Goal: Find specific page/section: Find specific page/section

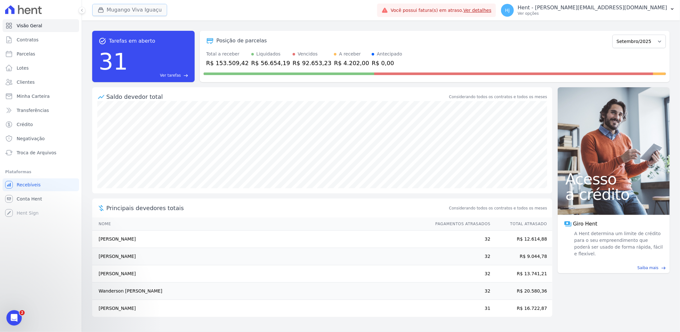
click at [130, 11] on button "Mugango Viva Iguaçu" at bounding box center [129, 10] width 75 height 12
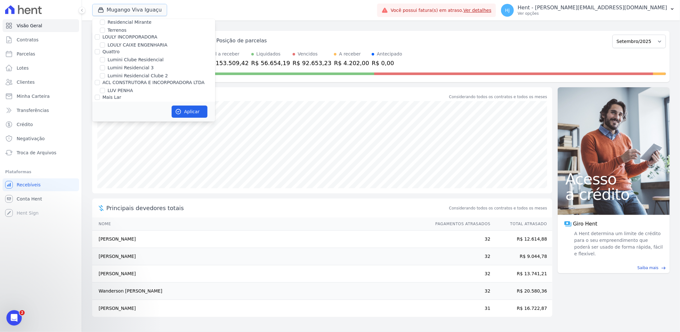
scroll to position [2598, 0]
click at [190, 111] on button "Aplicar" at bounding box center [190, 111] width 36 height 12
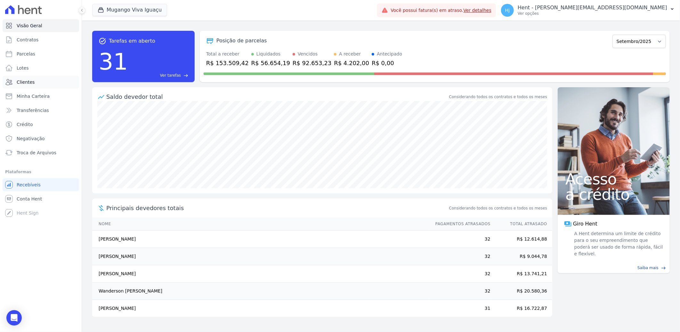
click at [20, 80] on span "Clientes" at bounding box center [26, 82] width 18 height 6
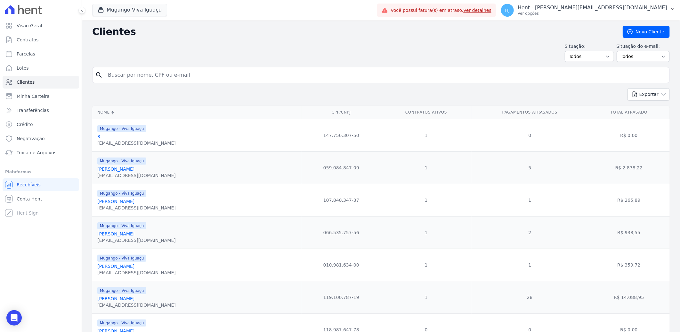
click at [207, 77] on input "search" at bounding box center [385, 75] width 563 height 13
paste input "[PERSON_NAME]"
type input "[PERSON_NAME]"
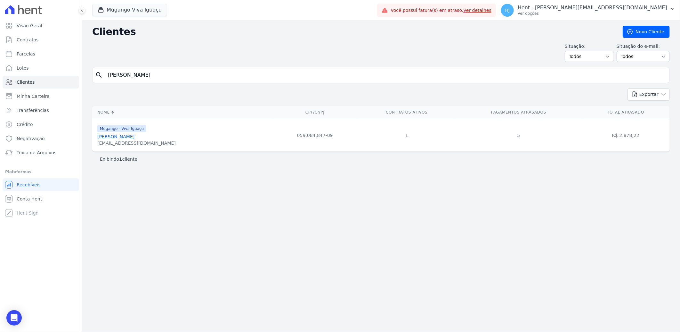
click at [122, 135] on link "[PERSON_NAME]" at bounding box center [115, 136] width 37 height 5
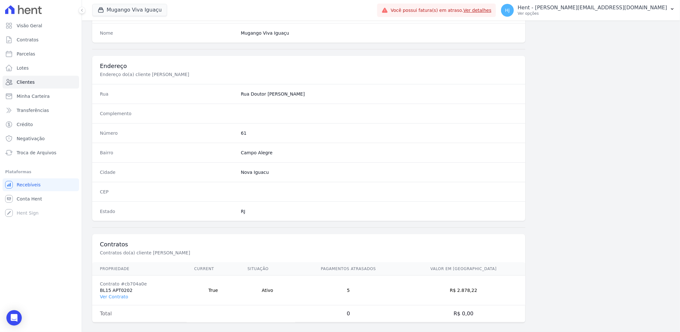
scroll to position [268, 0]
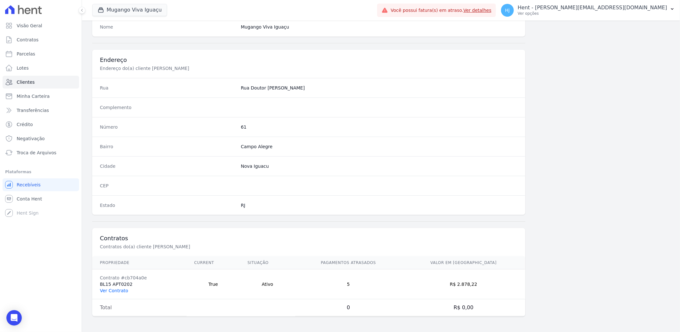
click at [116, 291] on link "Ver Contrato" at bounding box center [114, 290] width 28 height 5
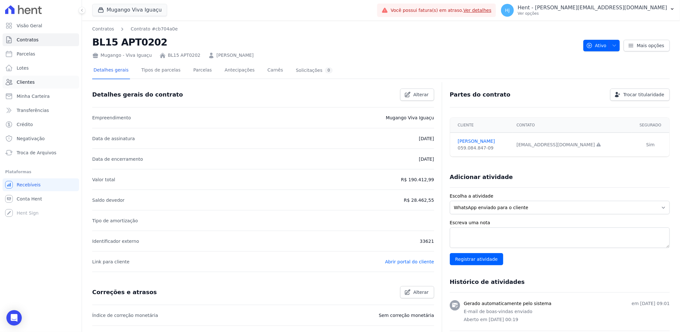
click at [36, 84] on link "Clientes" at bounding box center [41, 82] width 77 height 13
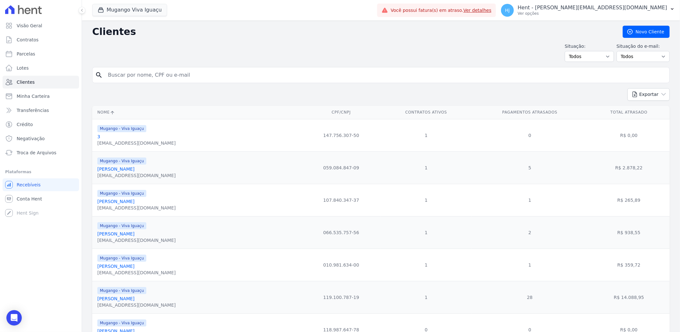
click at [139, 72] on input "search" at bounding box center [385, 75] width 563 height 13
paste input "[PERSON_NAME]"
type input "[PERSON_NAME]"
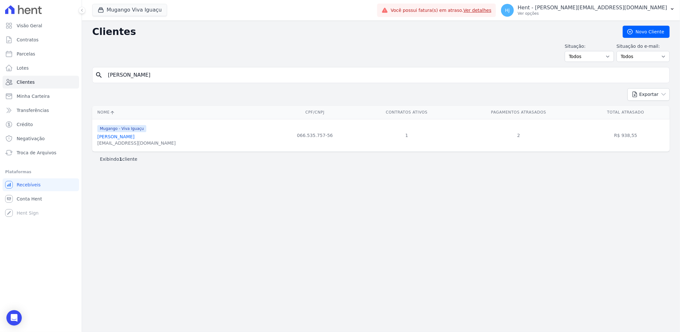
click at [130, 137] on link "[PERSON_NAME]" at bounding box center [115, 136] width 37 height 5
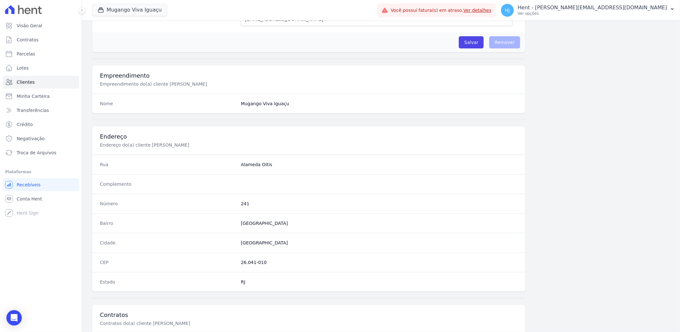
scroll to position [268, 0]
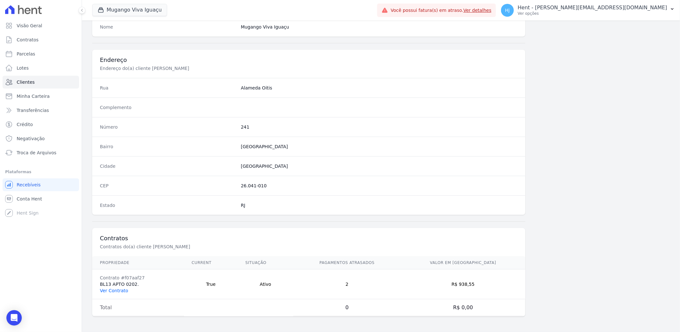
click at [105, 288] on link "Ver Contrato" at bounding box center [114, 290] width 28 height 5
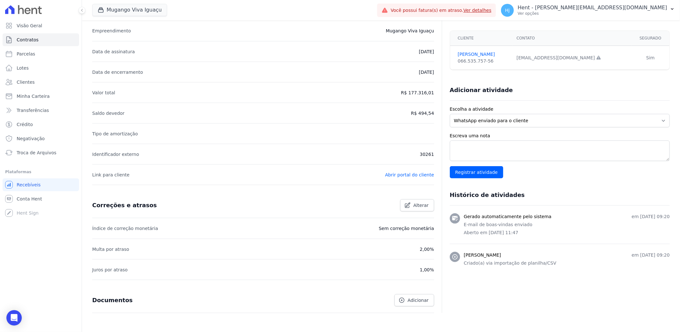
scroll to position [114, 0]
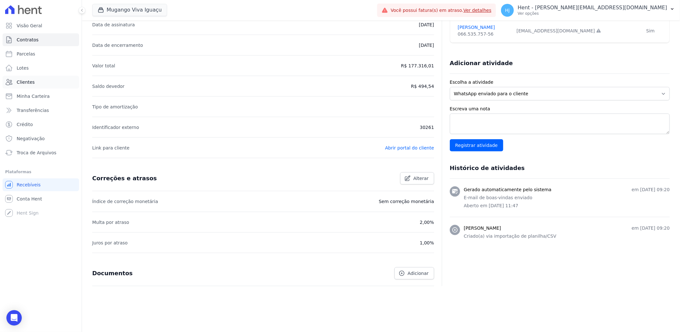
click at [24, 84] on span "Clientes" at bounding box center [26, 82] width 18 height 6
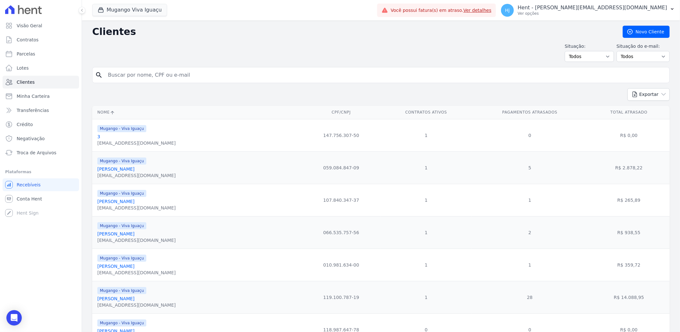
click at [143, 76] on input "search" at bounding box center [385, 75] width 563 height 13
paste input "Atemilton Da [PERSON_NAME]"
type input "Atemilton Da [PERSON_NAME]"
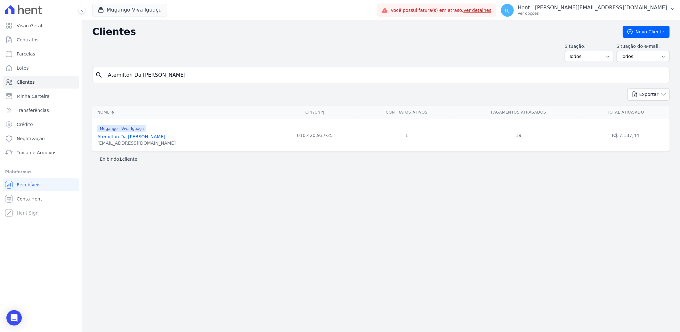
click at [124, 138] on link "Atemilton Da [PERSON_NAME]" at bounding box center [131, 136] width 68 height 5
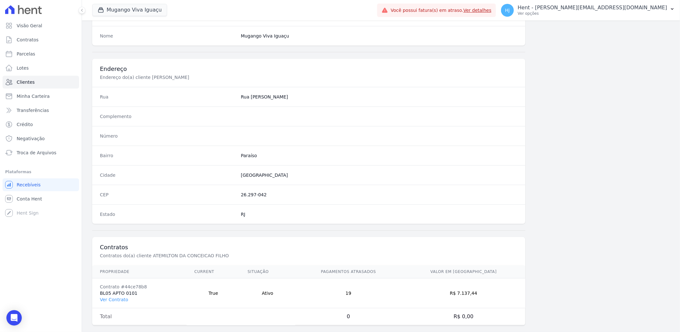
scroll to position [268, 0]
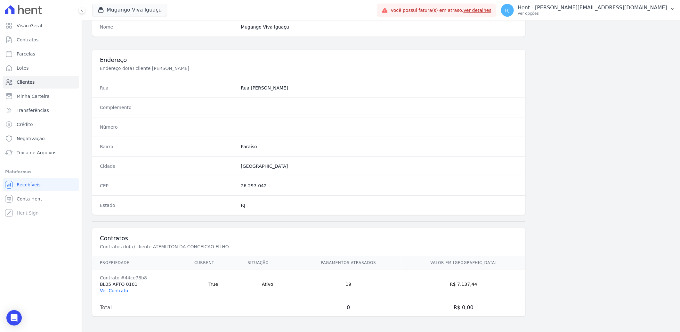
click at [113, 292] on link "Ver Contrato" at bounding box center [114, 290] width 28 height 5
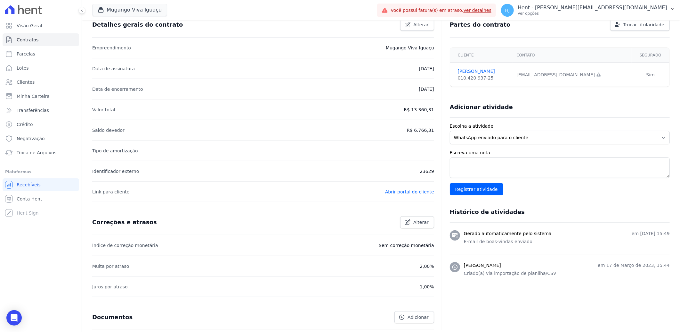
scroll to position [114, 0]
